Goal: Task Accomplishment & Management: Complete application form

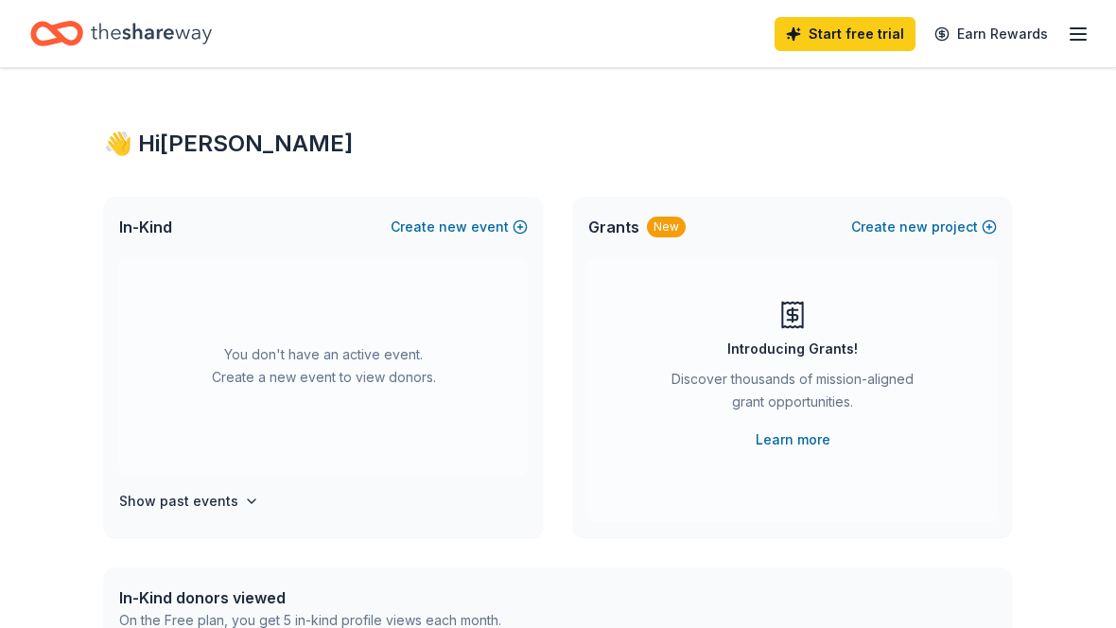
click at [812, 448] on link "Learn more" at bounding box center [793, 439] width 75 height 23
click at [666, 239] on div "Grants New Create new project" at bounding box center [792, 227] width 439 height 61
click at [802, 317] on icon at bounding box center [792, 316] width 20 height 26
click at [814, 448] on link "Learn more" at bounding box center [793, 439] width 75 height 23
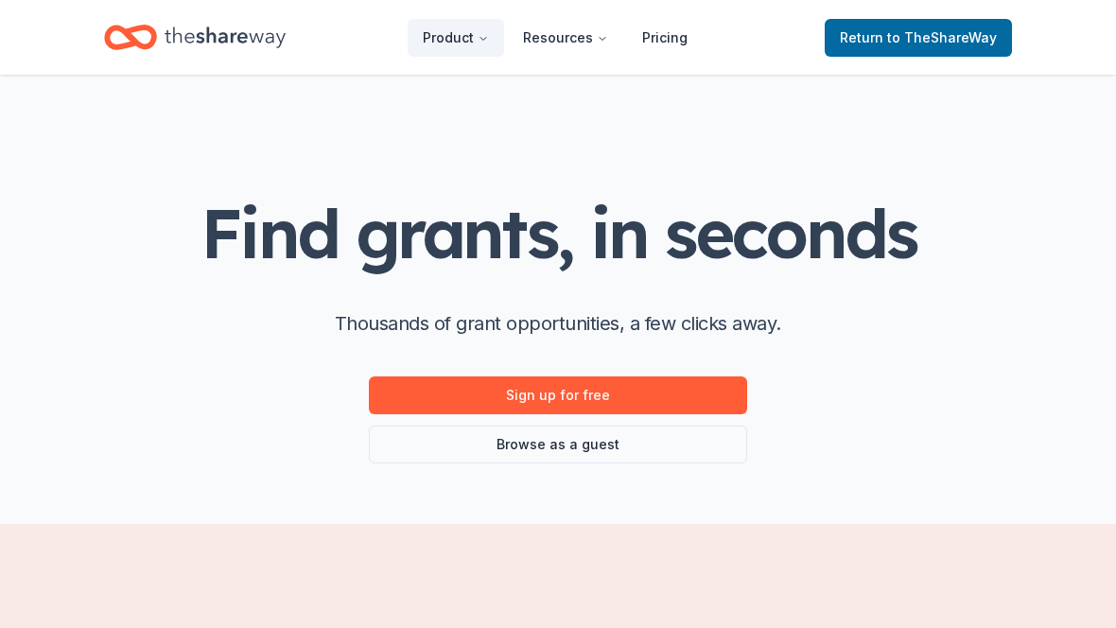
click at [635, 402] on link "Sign up for free" at bounding box center [558, 395] width 378 height 38
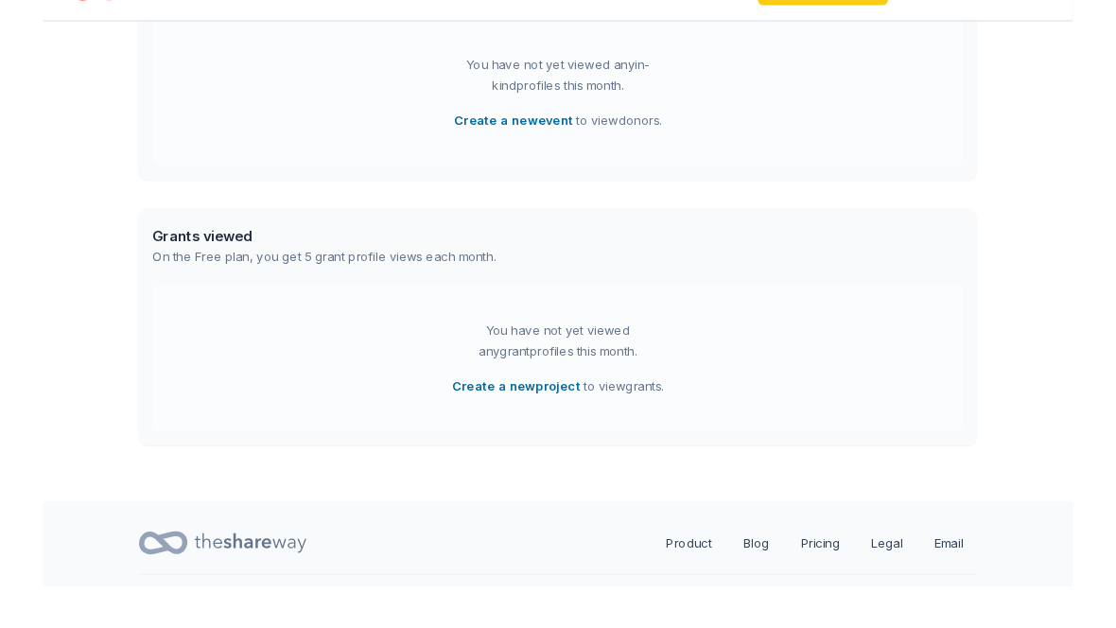
scroll to position [681, 0]
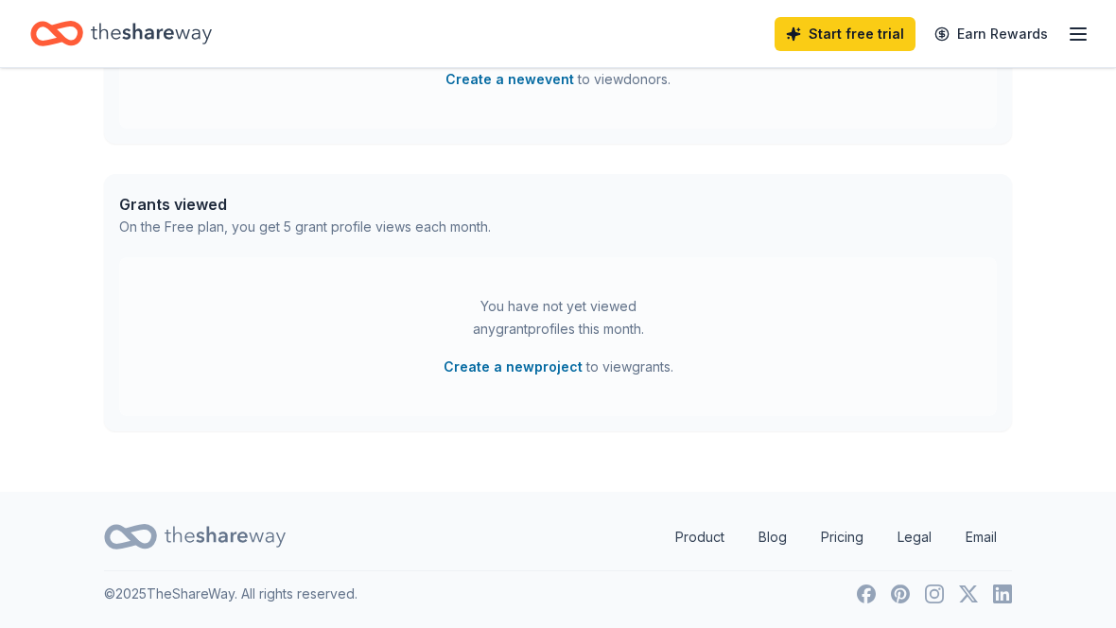
click at [1002, 36] on link "Earn Rewards" at bounding box center [991, 34] width 136 height 34
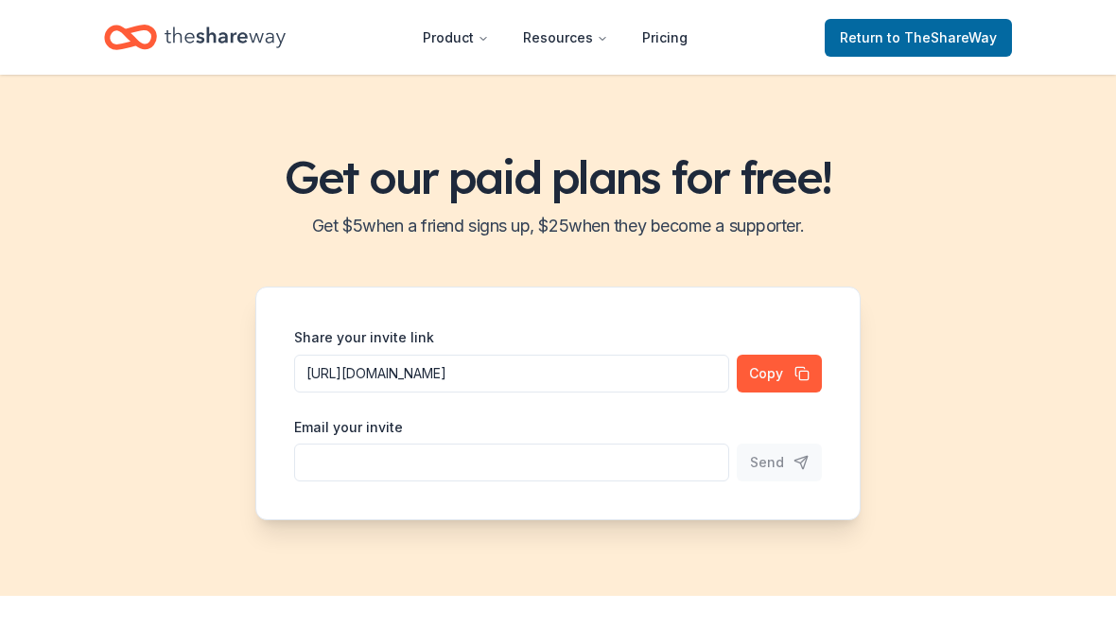
click at [788, 382] on button "Copy" at bounding box center [779, 374] width 85 height 38
click at [346, 462] on input "Share your invite link" at bounding box center [511, 463] width 435 height 38
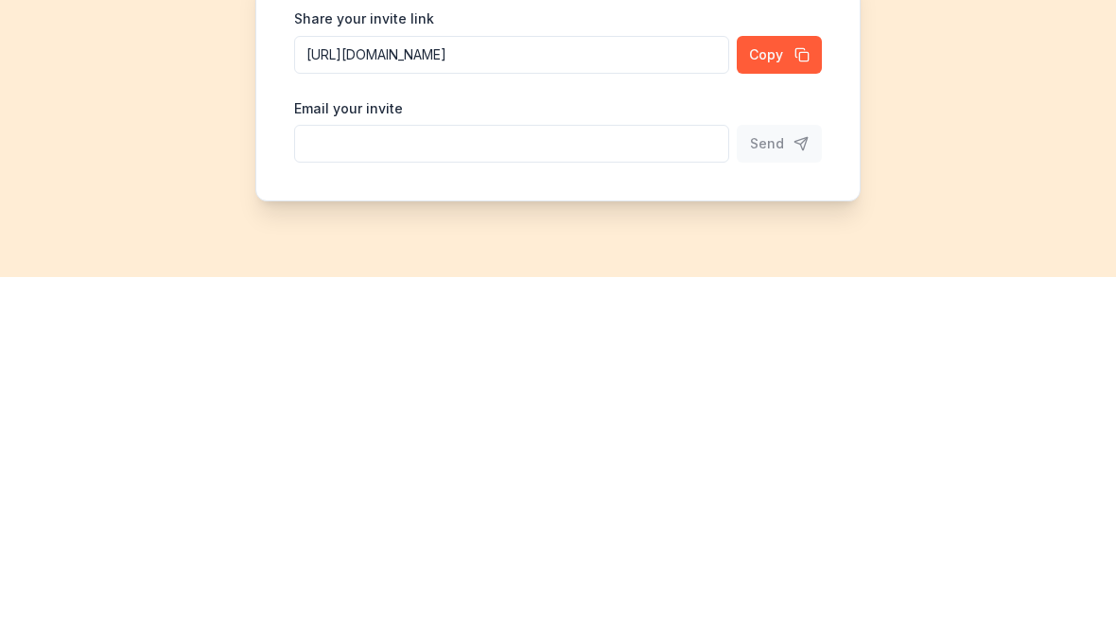
scroll to position [319, 0]
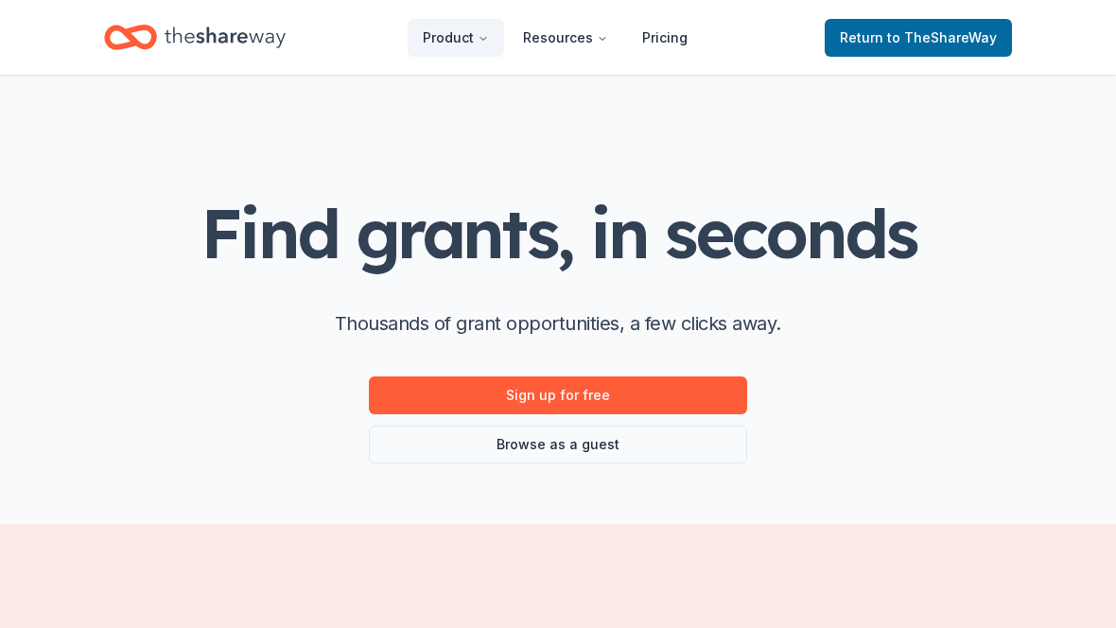
click at [662, 400] on link "Sign up for free" at bounding box center [558, 395] width 378 height 38
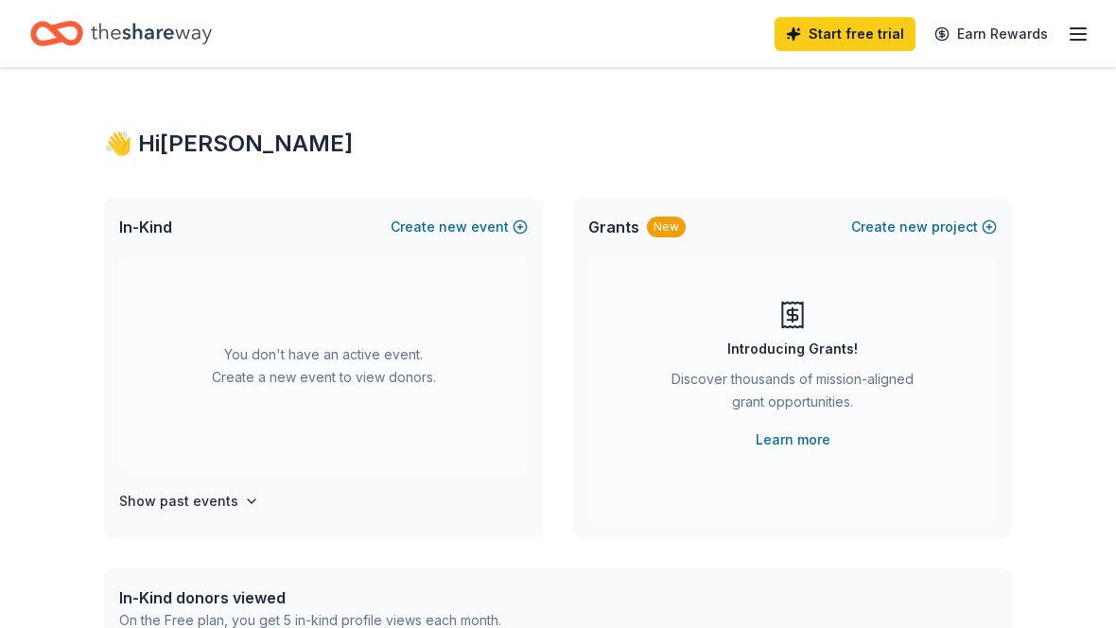
click at [517, 230] on button "Create new event" at bounding box center [459, 227] width 137 height 23
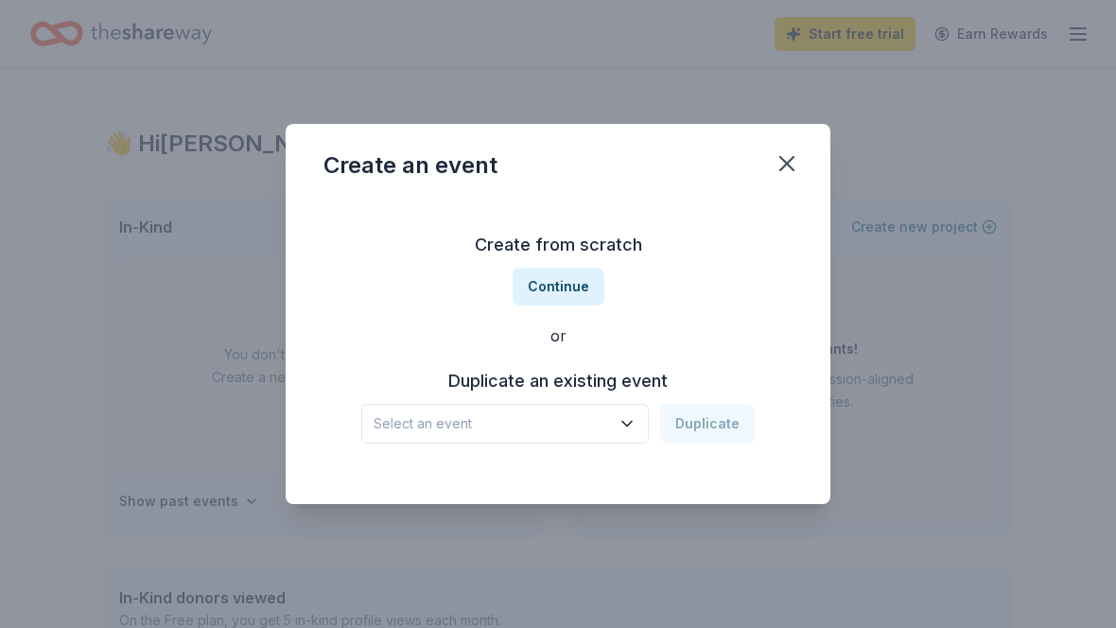
click at [728, 427] on div "Select an event Duplicate" at bounding box center [557, 424] width 393 height 40
click at [643, 426] on button "Select an event" at bounding box center [504, 424] width 287 height 40
click at [636, 425] on icon "button" at bounding box center [627, 423] width 19 height 19
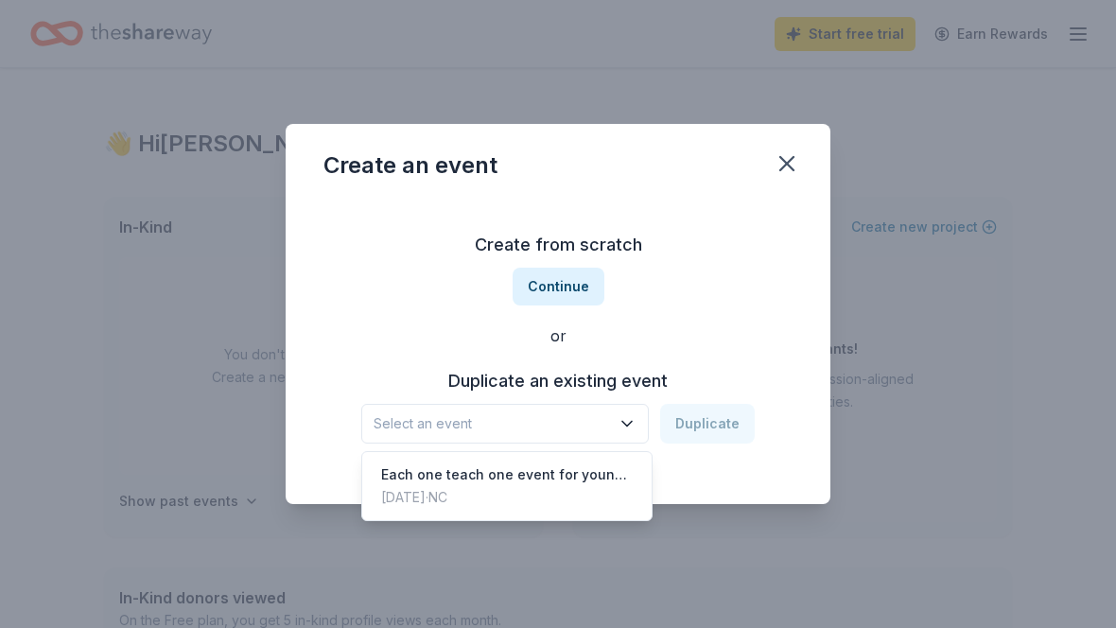
click at [630, 428] on icon "button" at bounding box center [627, 423] width 19 height 19
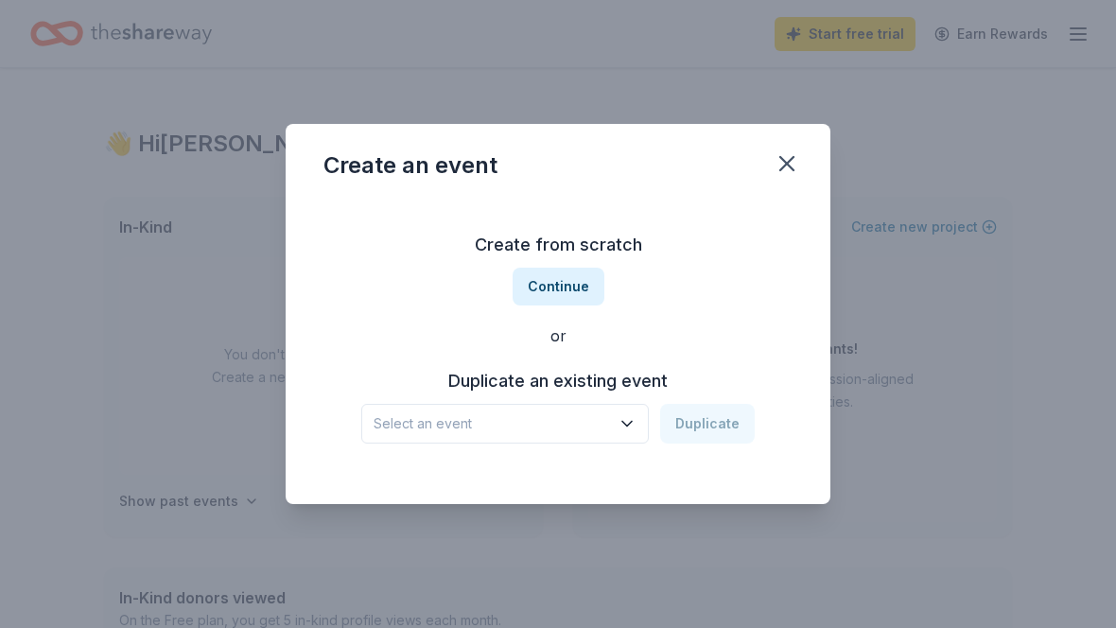
click at [567, 273] on button "Continue" at bounding box center [559, 287] width 92 height 38
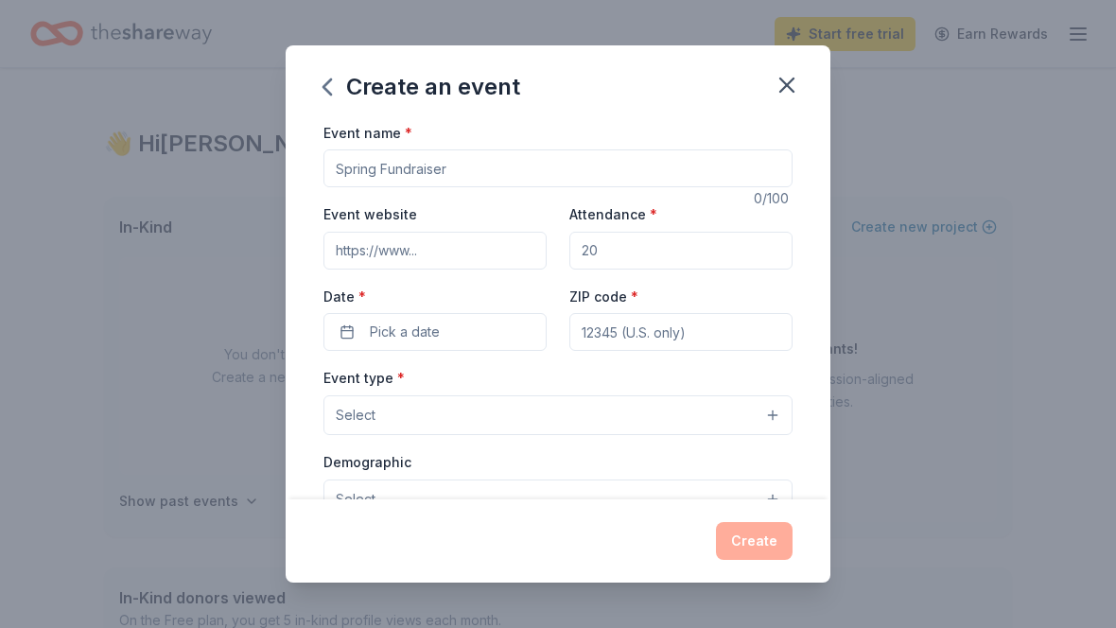
click at [443, 128] on div "Event name *" at bounding box center [557, 154] width 469 height 67
click at [426, 130] on div "Event name *" at bounding box center [557, 154] width 469 height 67
click at [646, 136] on div "Event name *" at bounding box center [557, 154] width 469 height 67
click at [449, 140] on div "Event name *" at bounding box center [557, 154] width 469 height 67
click at [401, 377] on span "*" at bounding box center [401, 378] width 8 height 16
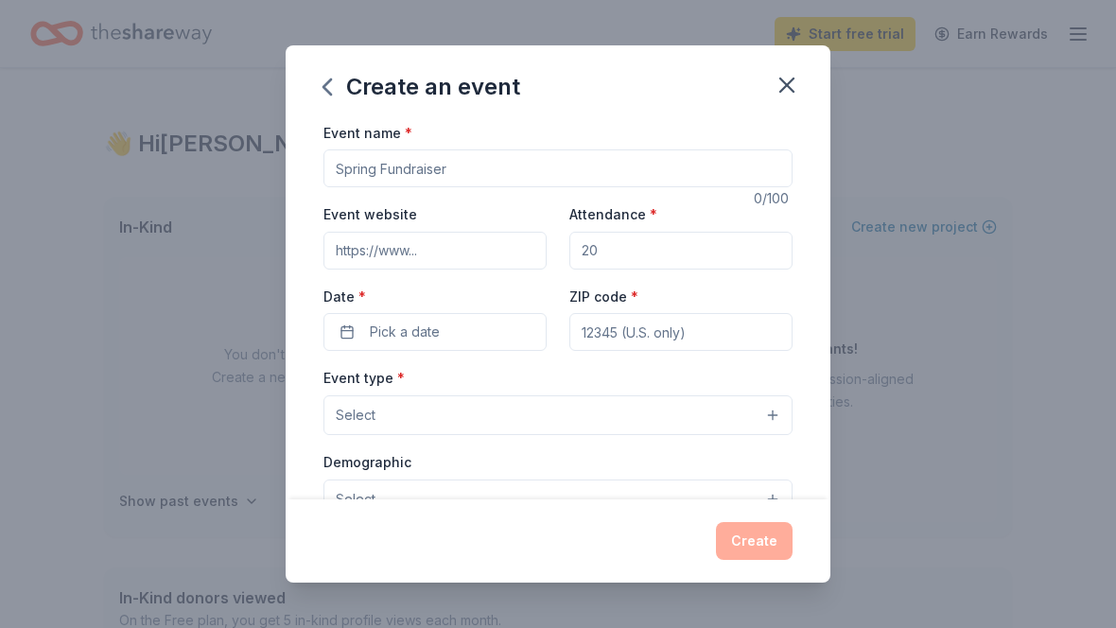
click at [401, 434] on button "Select" at bounding box center [557, 415] width 469 height 40
click at [400, 433] on button "Select" at bounding box center [557, 415] width 469 height 40
click at [403, 426] on button "Select" at bounding box center [557, 415] width 469 height 40
click at [424, 408] on button "Select" at bounding box center [557, 415] width 469 height 40
click at [441, 172] on input "Event name *" at bounding box center [557, 168] width 469 height 38
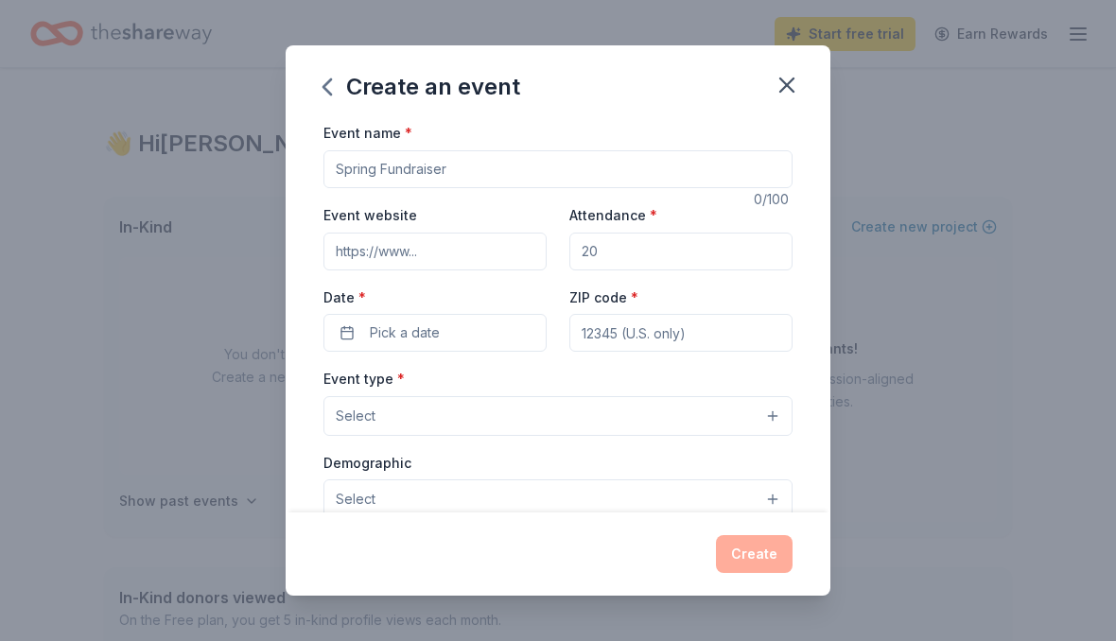
click at [440, 172] on input "Event name *" at bounding box center [557, 169] width 469 height 38
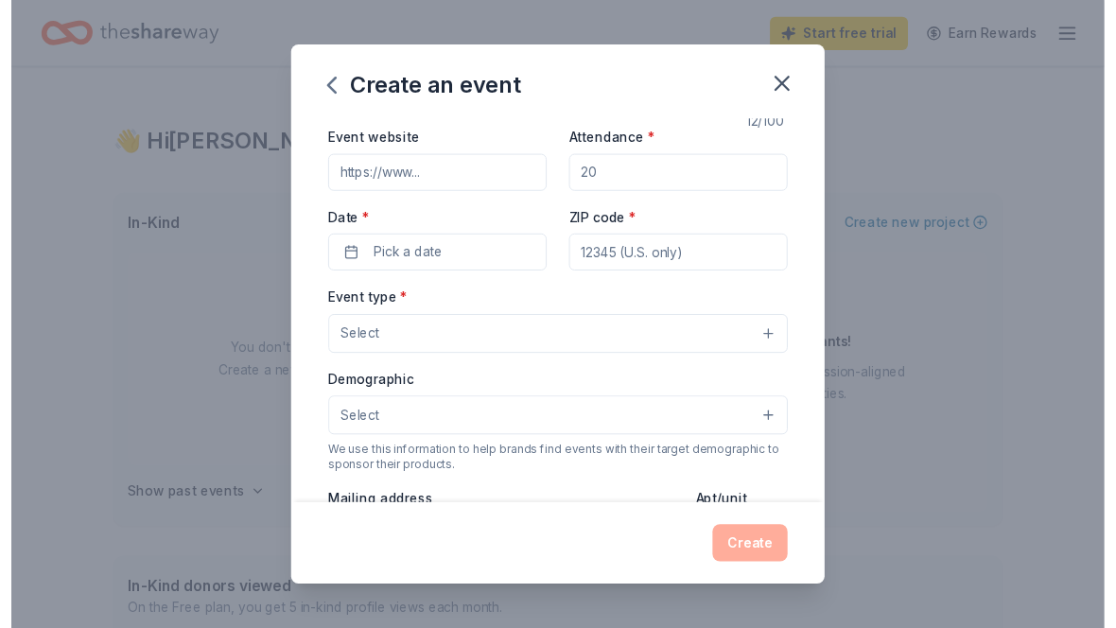
scroll to position [78, 0]
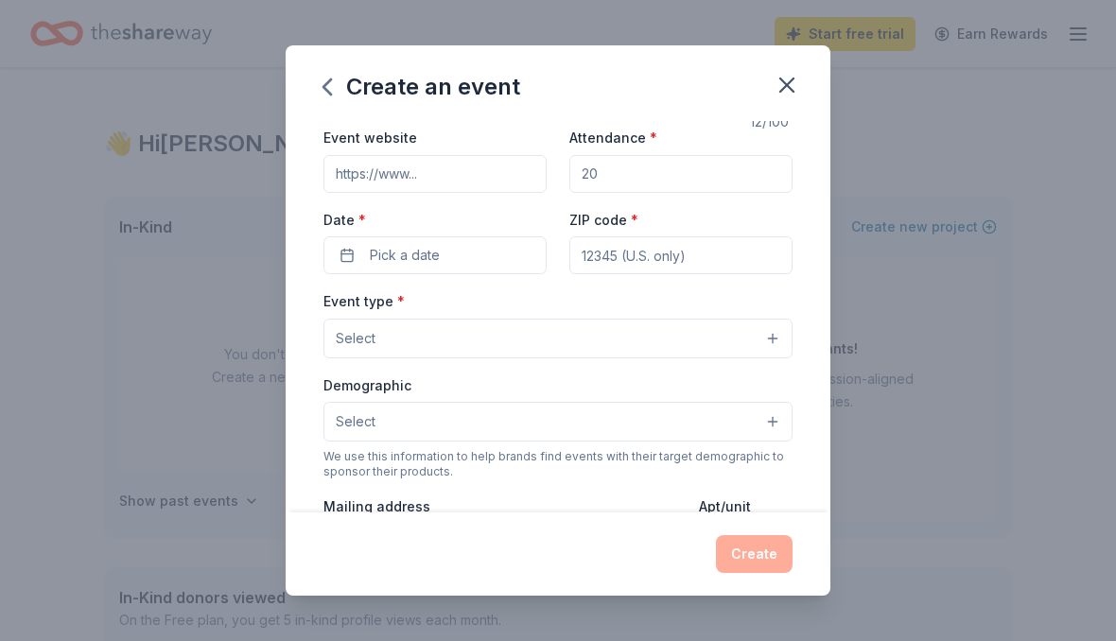
type input "Giving back"
click at [791, 99] on button "button" at bounding box center [787, 85] width 42 height 42
